Goal: Information Seeking & Learning: Learn about a topic

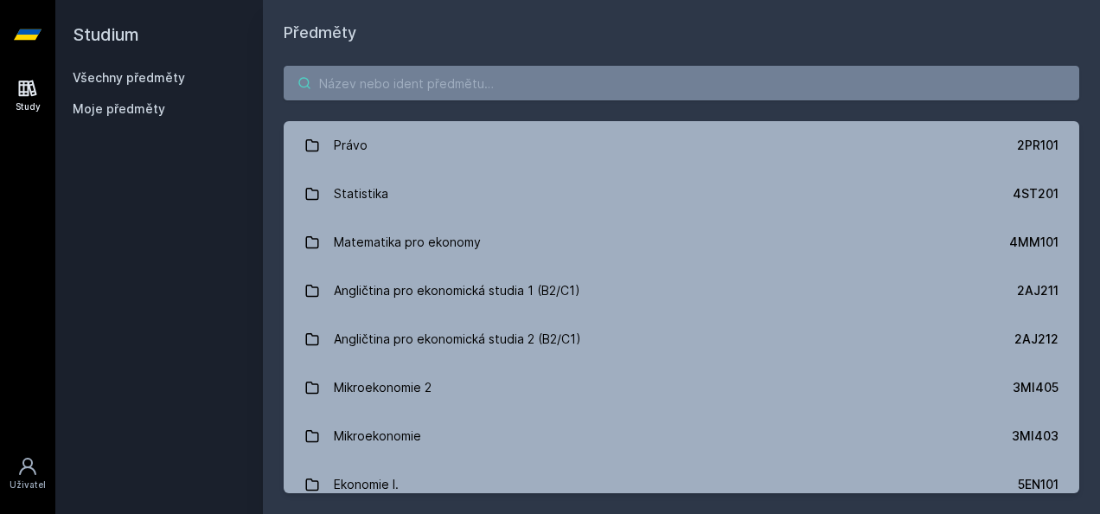
click at [588, 72] on input "search" at bounding box center [682, 83] width 796 height 35
type input "6"
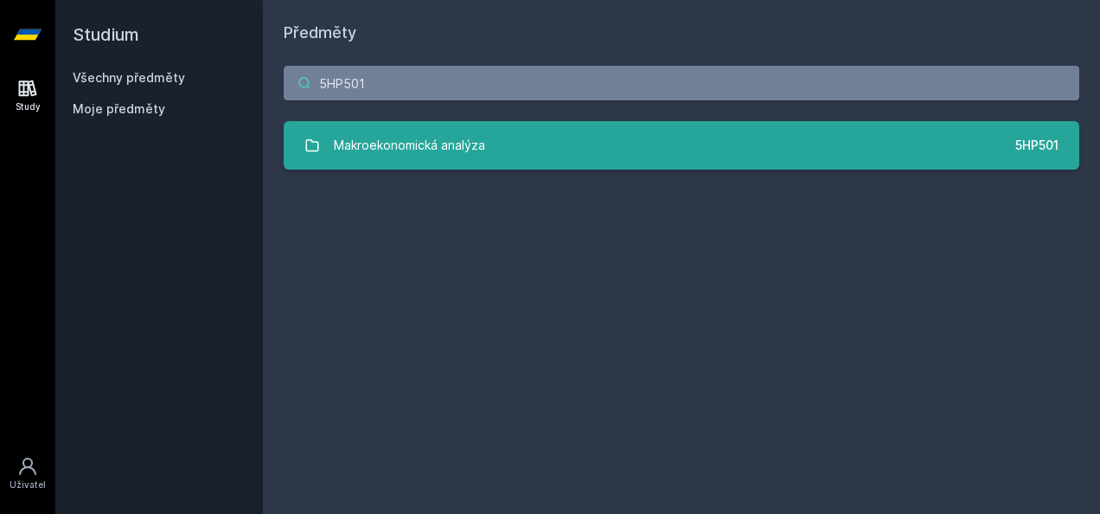
type input "5HP501"
click at [478, 144] on div "Makroekonomická analýza" at bounding box center [409, 145] width 151 height 35
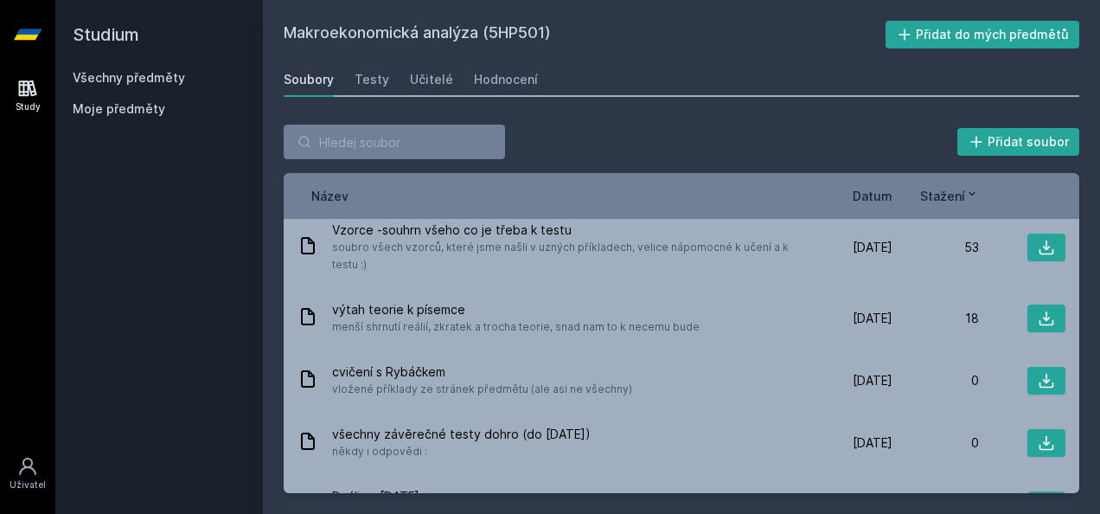
scroll to position [74, 0]
click at [374, 85] on div "Testy" at bounding box center [372, 79] width 35 height 17
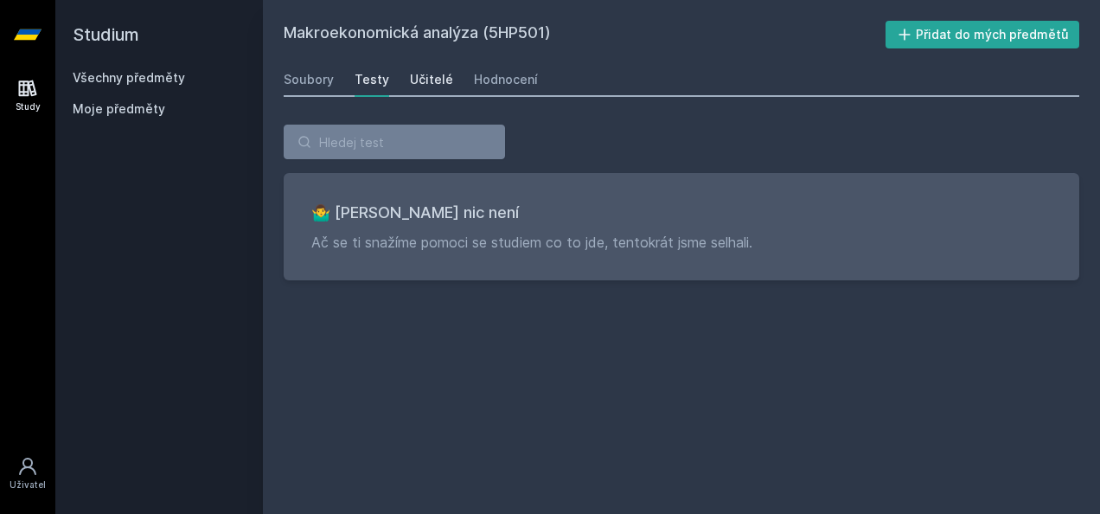
click at [410, 80] on div "Učitelé" at bounding box center [431, 79] width 43 height 17
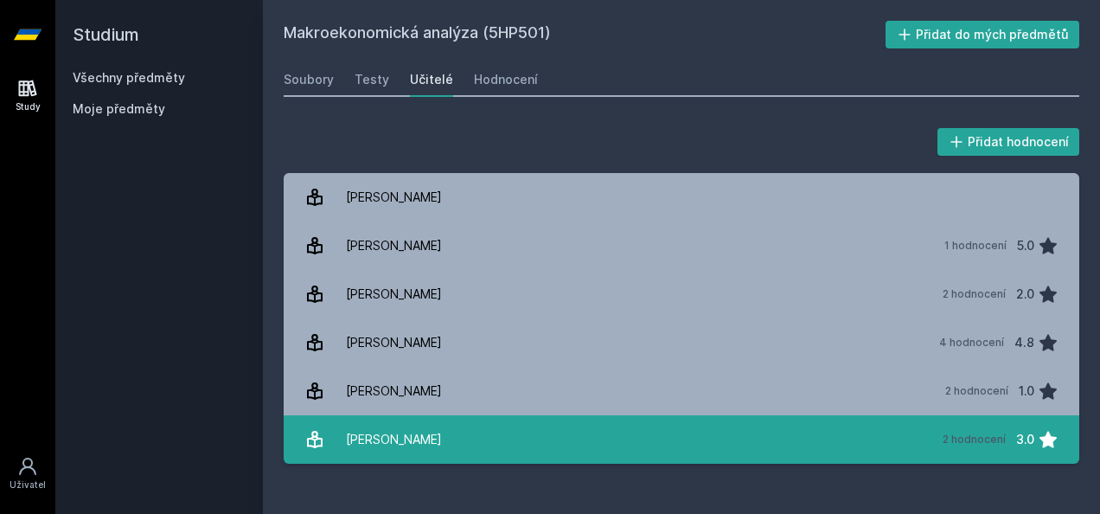
click at [408, 439] on div "[PERSON_NAME]" at bounding box center [394, 439] width 96 height 35
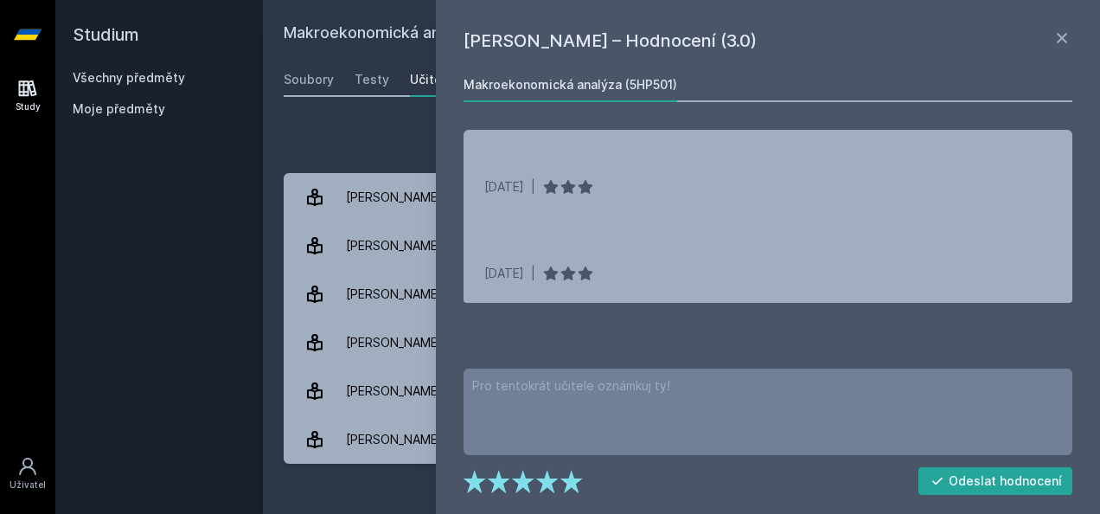
click at [1056, 23] on div "[PERSON_NAME] – Hodnocení (3.0) Makroekonomická analýza (5HP501) [DATE] | [DATE…" at bounding box center [768, 257] width 664 height 514
click at [1048, 37] on h1 "[PERSON_NAME] – Hodnocení (3.0)" at bounding box center [758, 41] width 588 height 26
click at [1052, 37] on icon at bounding box center [1062, 38] width 21 height 21
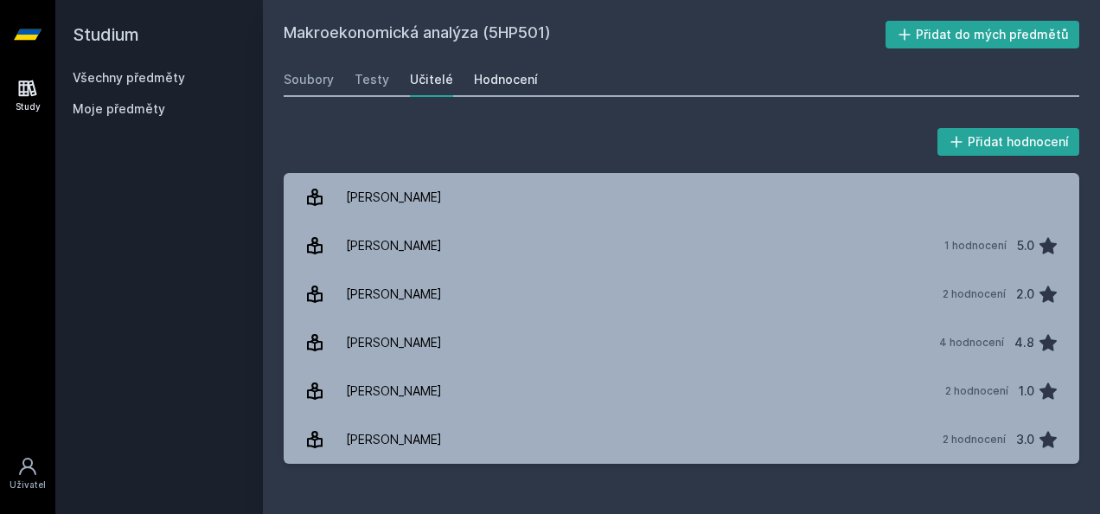
click at [519, 78] on div "Hodnocení" at bounding box center [506, 79] width 64 height 17
